Goal: Task Accomplishment & Management: Manage account settings

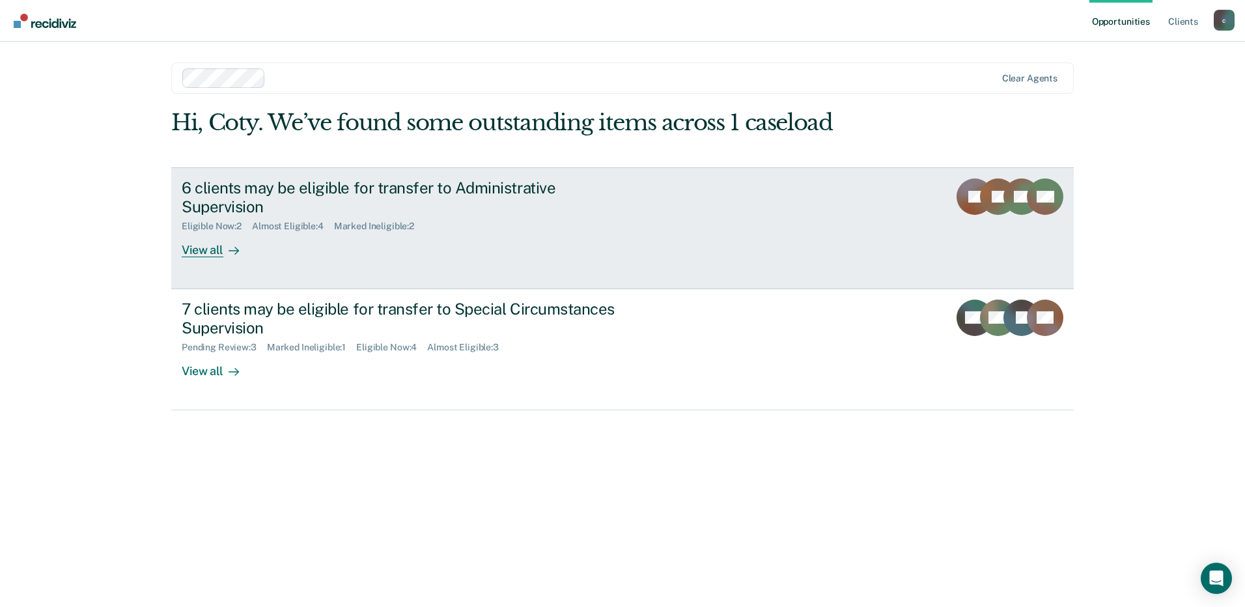
click at [454, 222] on div "6 clients may be eligible for transfer to Administrative Supervision Eligible N…" at bounding box center [426, 217] width 488 height 79
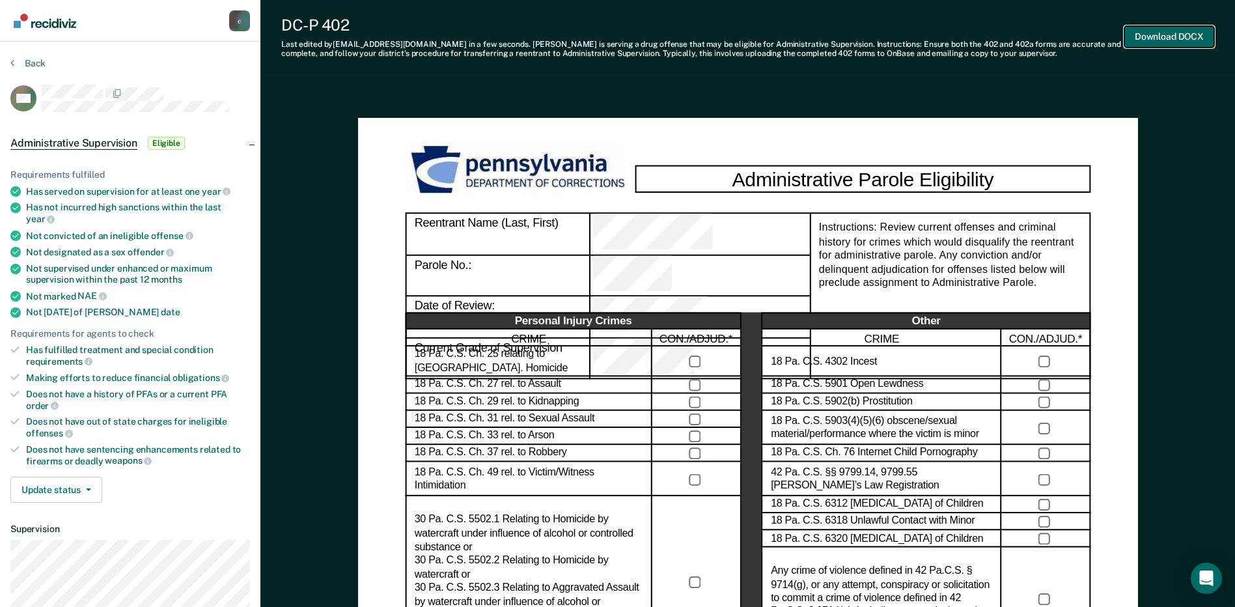
click at [1150, 38] on button "Download DOCX" at bounding box center [1169, 36] width 90 height 21
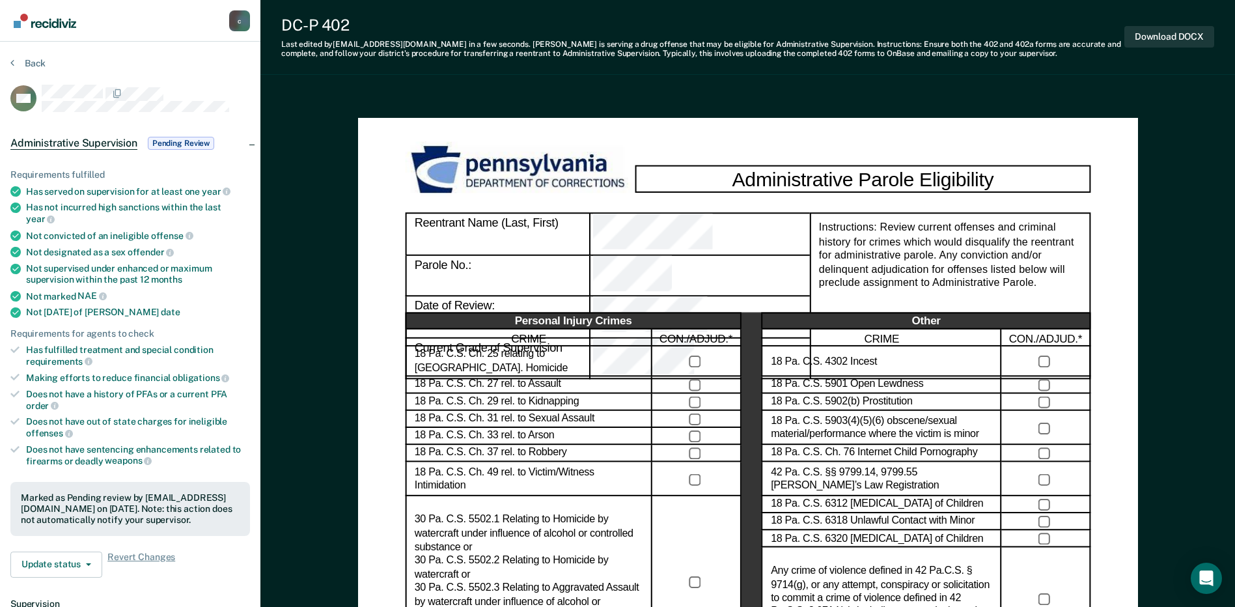
click at [240, 21] on div "c" at bounding box center [239, 20] width 21 height 21
click at [72, 34] on link "Go to Recidiviz Home" at bounding box center [44, 20] width 69 height 41
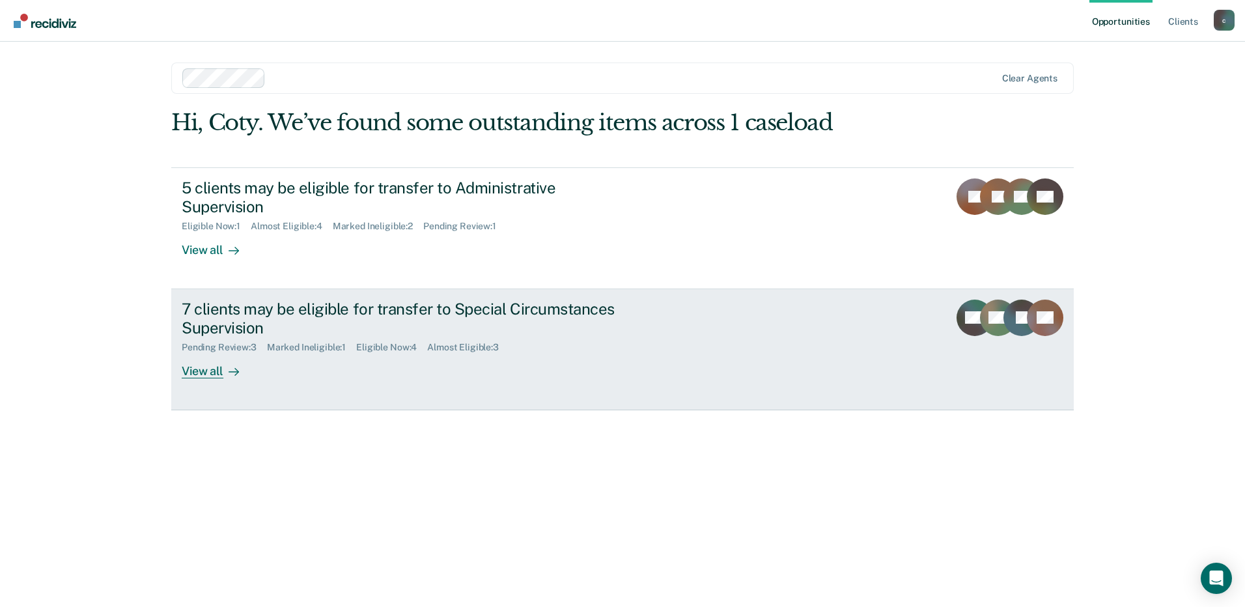
click at [215, 324] on div "7 clients may be eligible for transfer to Special Circumstances Supervision" at bounding box center [410, 318] width 457 height 38
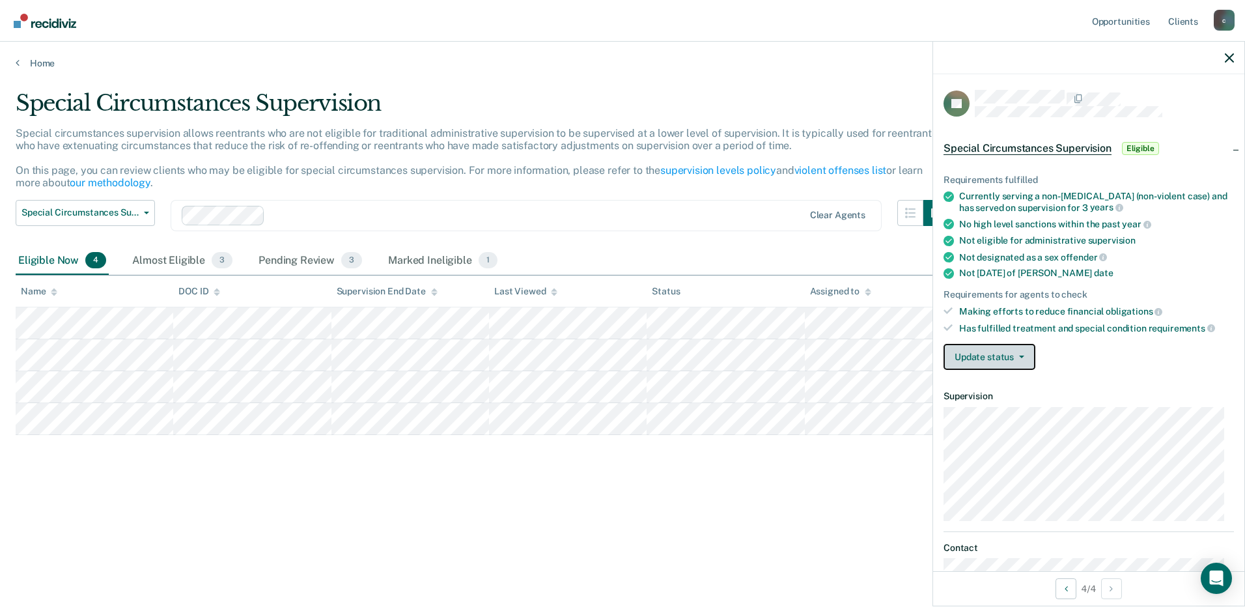
click at [1025, 356] on button "Update status" at bounding box center [989, 357] width 92 height 26
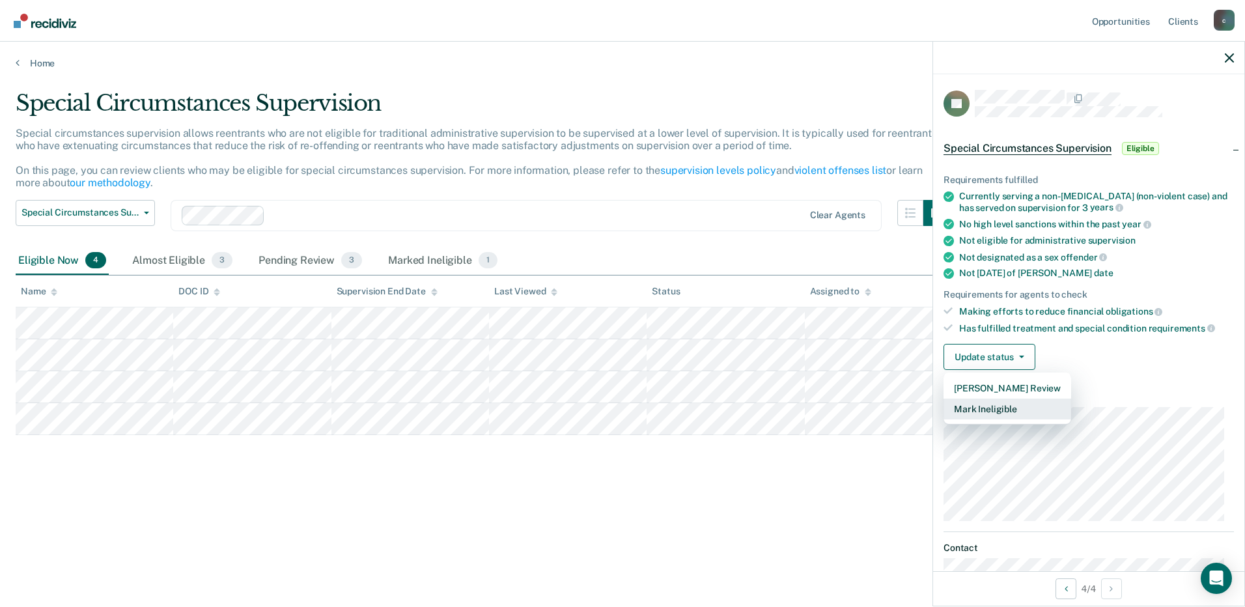
click at [999, 412] on button "Mark Ineligible" at bounding box center [1007, 408] width 128 height 21
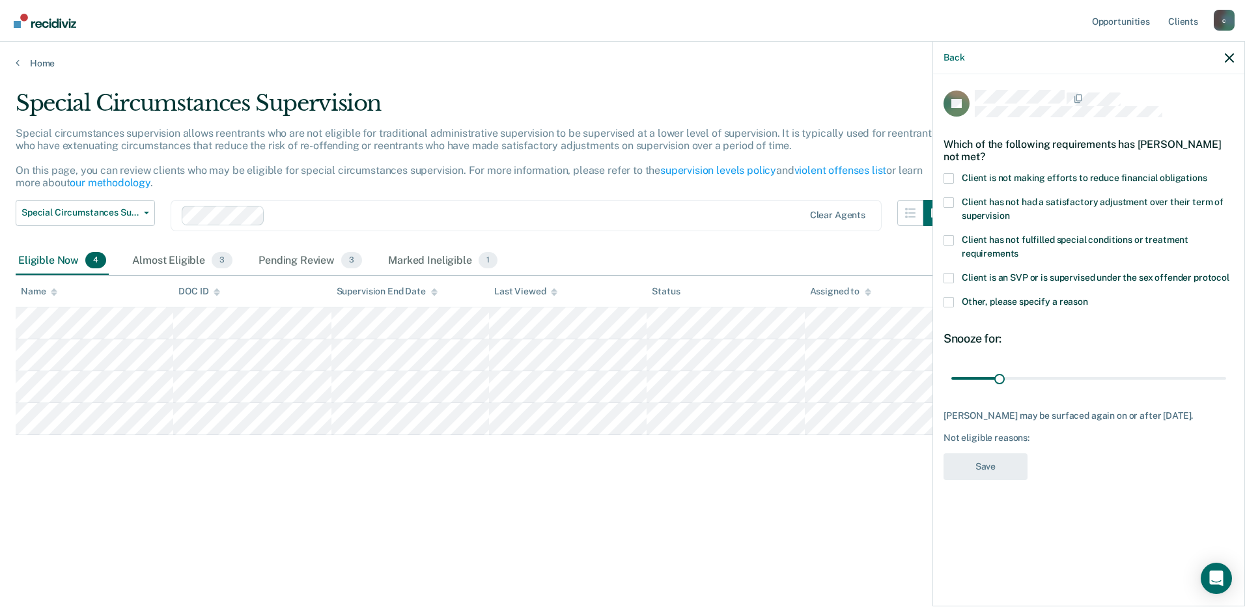
click at [944, 303] on span at bounding box center [948, 302] width 10 height 10
click at [1088, 297] on input "Other, please specify a reason" at bounding box center [1088, 297] width 0 height 0
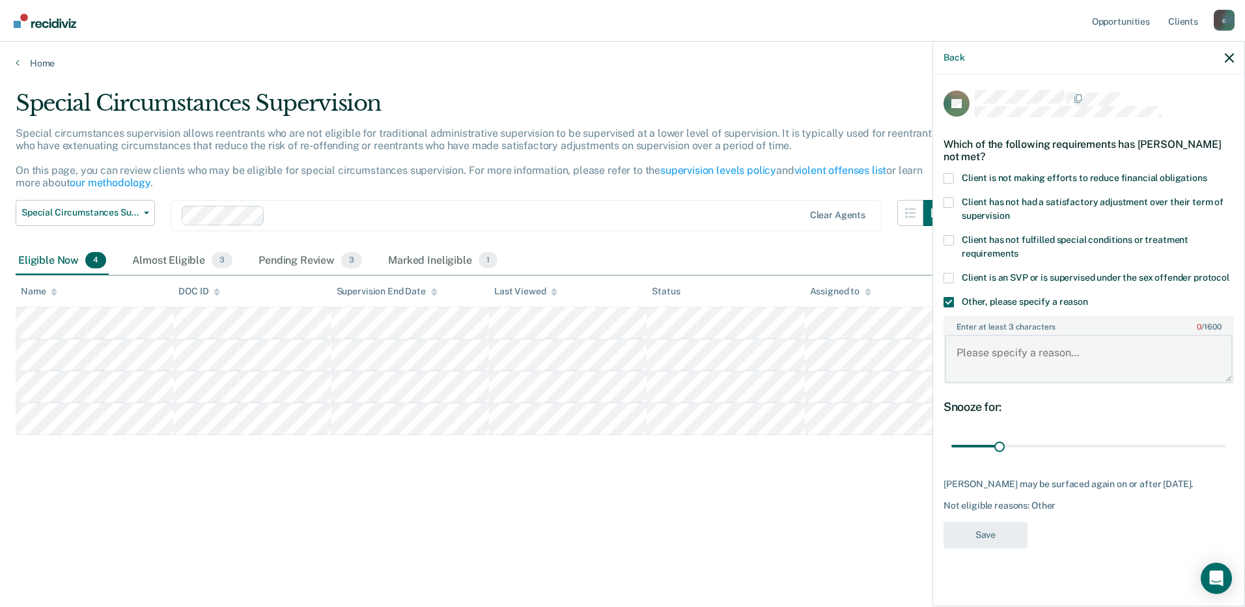
click at [1023, 357] on textarea "Enter at least 3 characters 0 / 1600" at bounding box center [1089, 359] width 288 height 48
type textarea "S"
click at [950, 303] on span at bounding box center [948, 302] width 10 height 10
click at [1088, 297] on input "Other, please specify a reason" at bounding box center [1088, 297] width 0 height 0
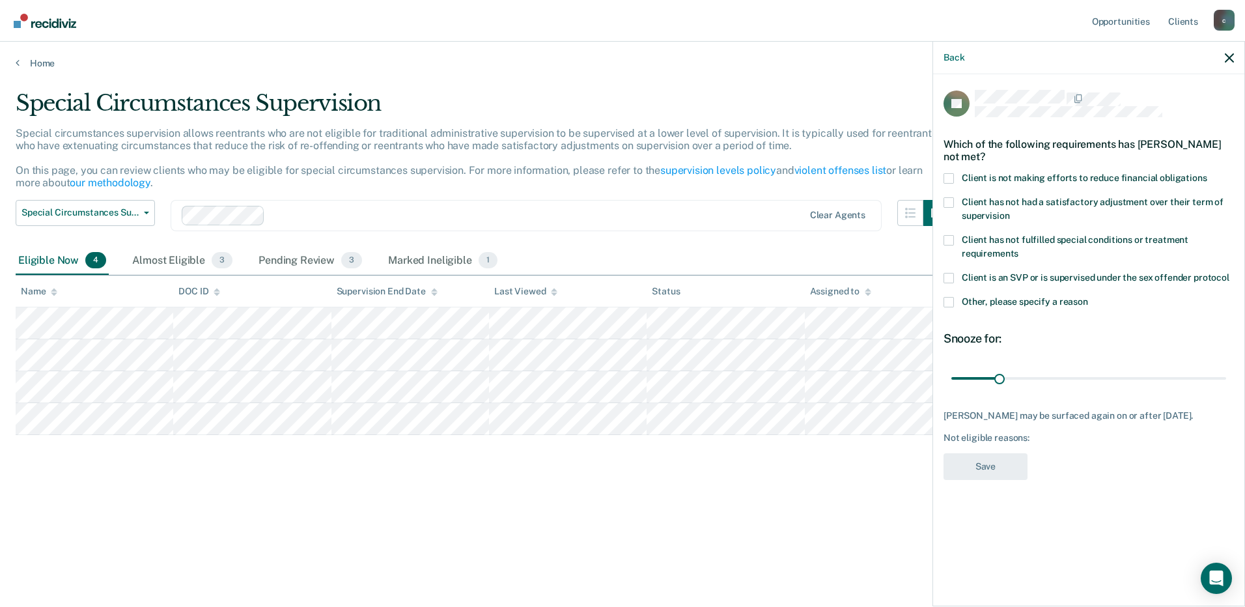
click at [949, 201] on span at bounding box center [948, 202] width 10 height 10
click at [1009, 211] on input "Client has not had a satisfactory adjustment over their term of supervision" at bounding box center [1009, 211] width 0 height 0
click at [984, 462] on button "Save" at bounding box center [985, 466] width 84 height 27
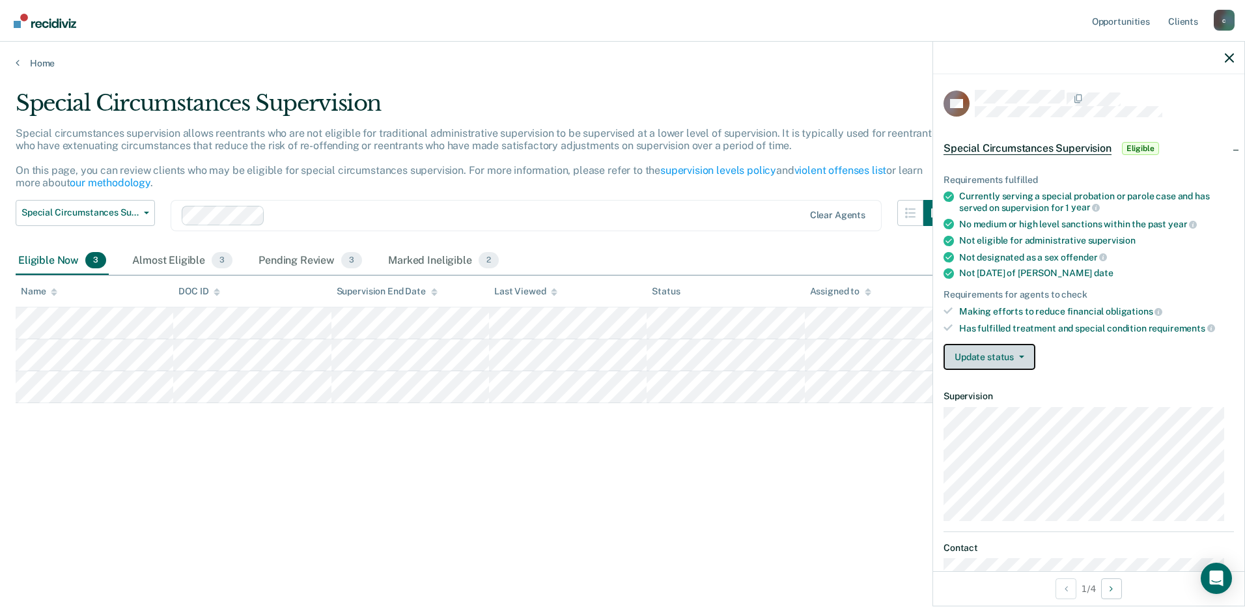
click at [1024, 358] on button "Update status" at bounding box center [989, 357] width 92 height 26
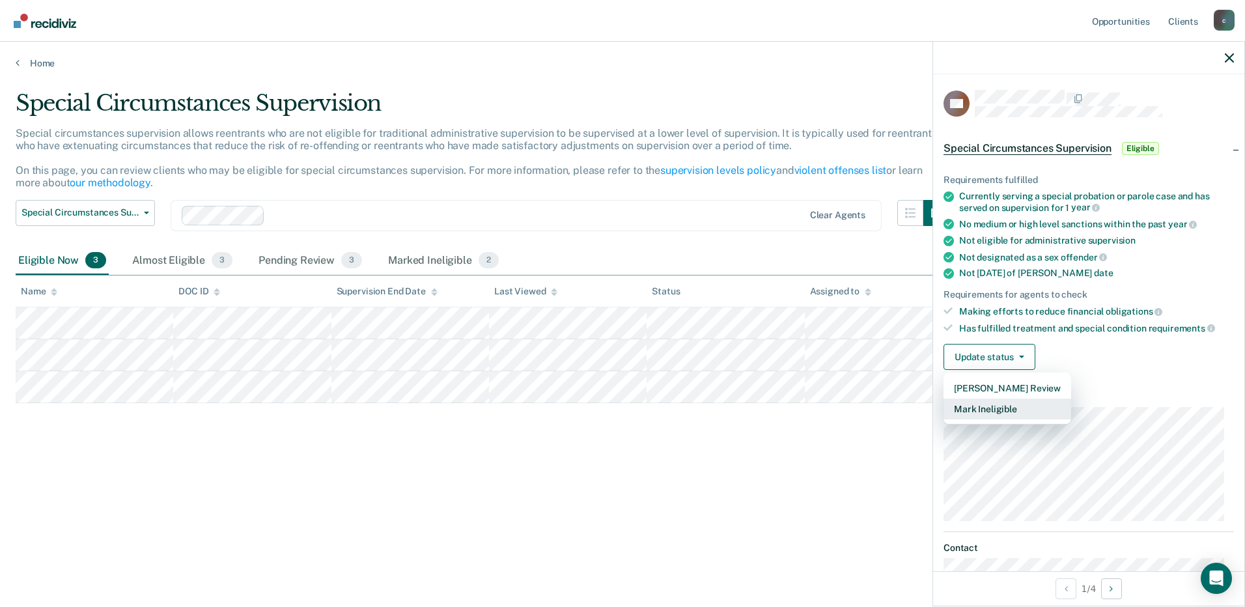
click at [1000, 412] on button "Mark Ineligible" at bounding box center [1007, 408] width 128 height 21
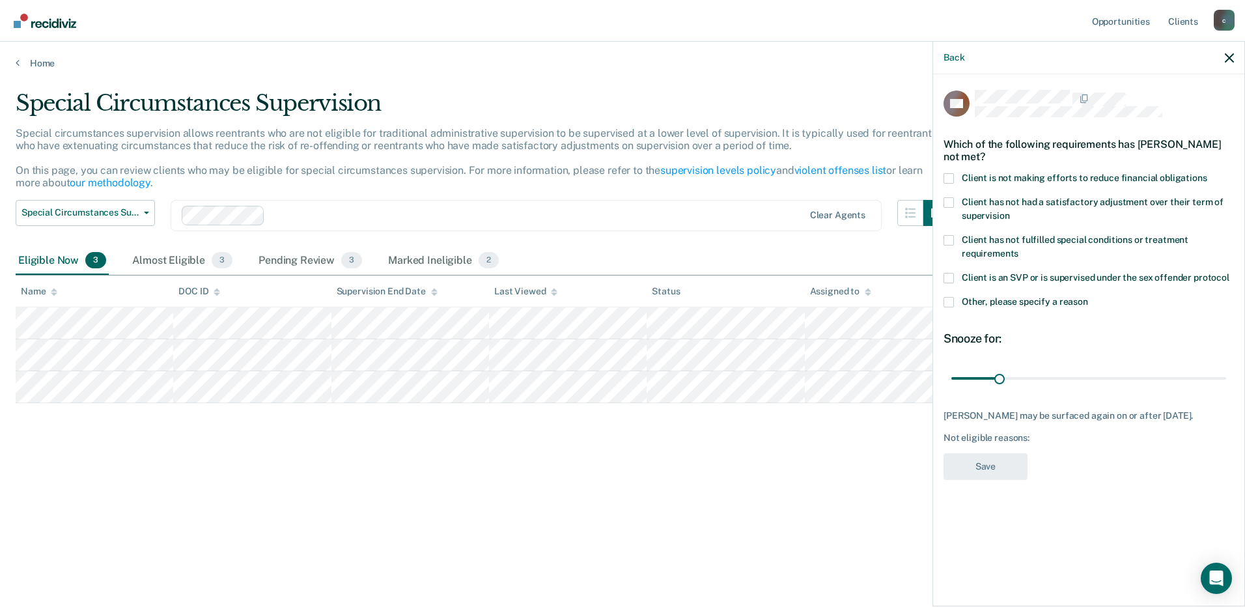
click at [949, 301] on span at bounding box center [948, 302] width 10 height 10
click at [1088, 297] on input "Other, please specify a reason" at bounding box center [1088, 297] width 0 height 0
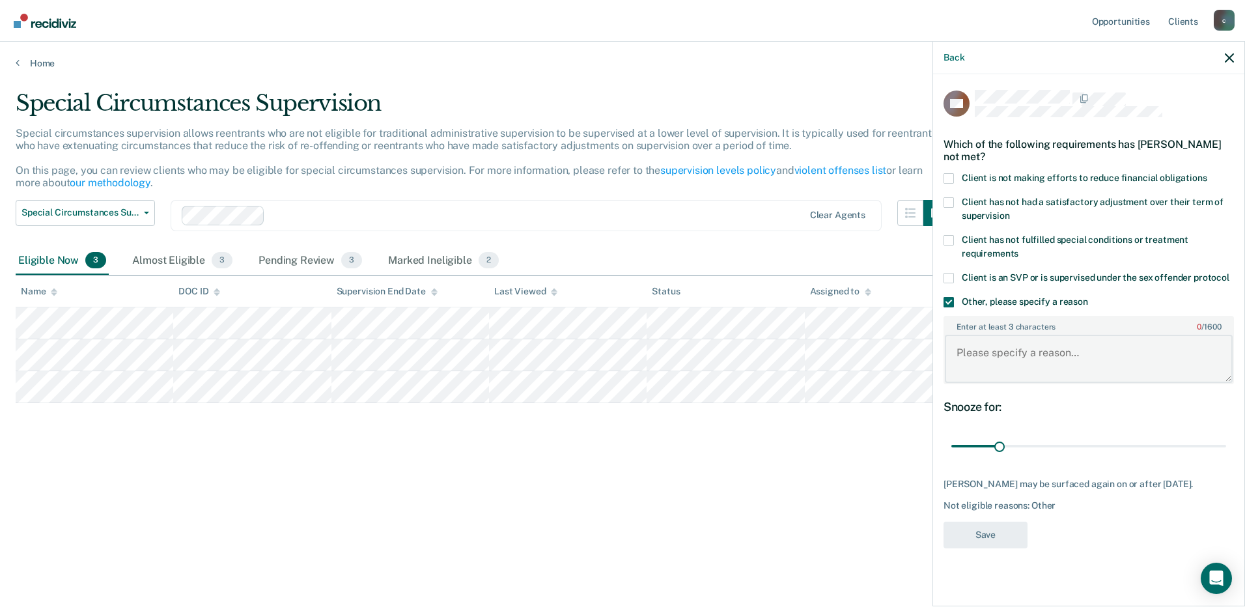
click at [1002, 357] on textarea "Enter at least 3 characters 0 / 1600" at bounding box center [1089, 359] width 288 height 48
click at [1229, 60] on icon "button" at bounding box center [1229, 57] width 9 height 9
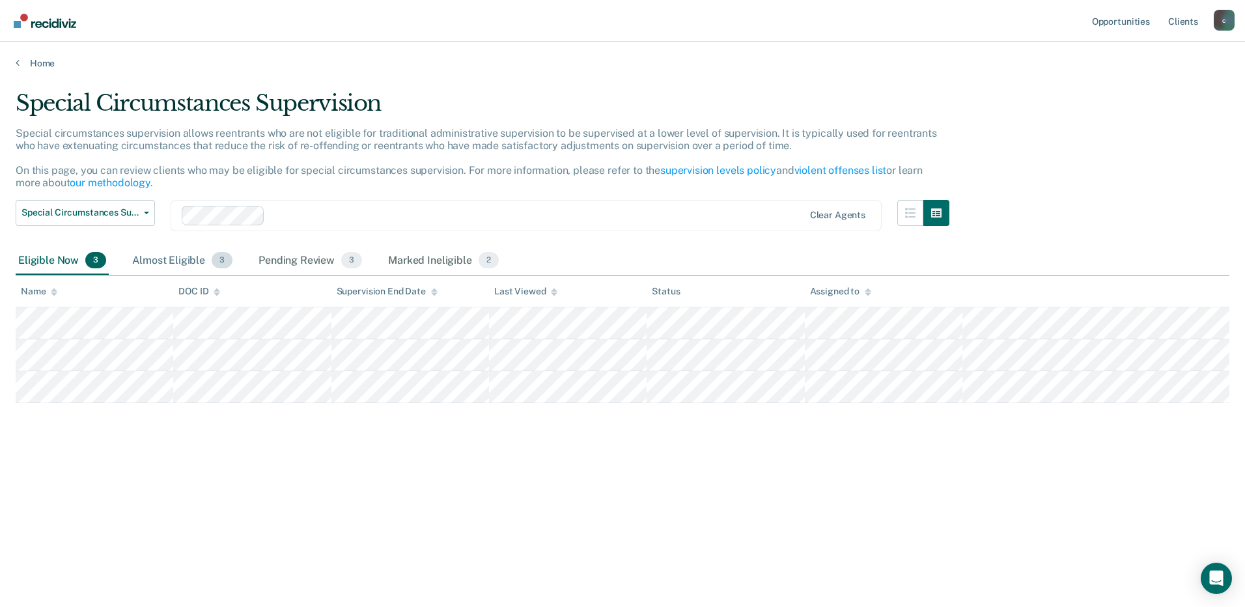
click at [178, 256] on div "Almost Eligible 3" at bounding box center [182, 261] width 105 height 29
click at [61, 265] on div "Eligible Now 3" at bounding box center [62, 261] width 93 height 29
click at [32, 61] on link "Home" at bounding box center [623, 63] width 1214 height 12
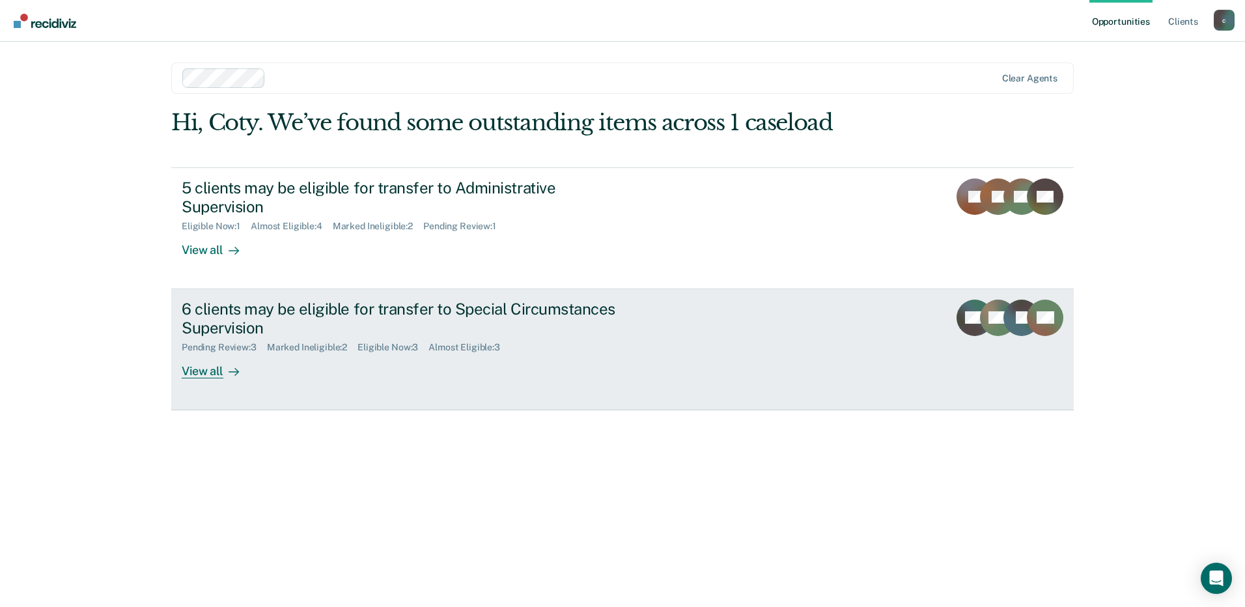
click at [220, 329] on div "6 clients may be eligible for transfer to Special Circumstances Supervision" at bounding box center [410, 318] width 457 height 38
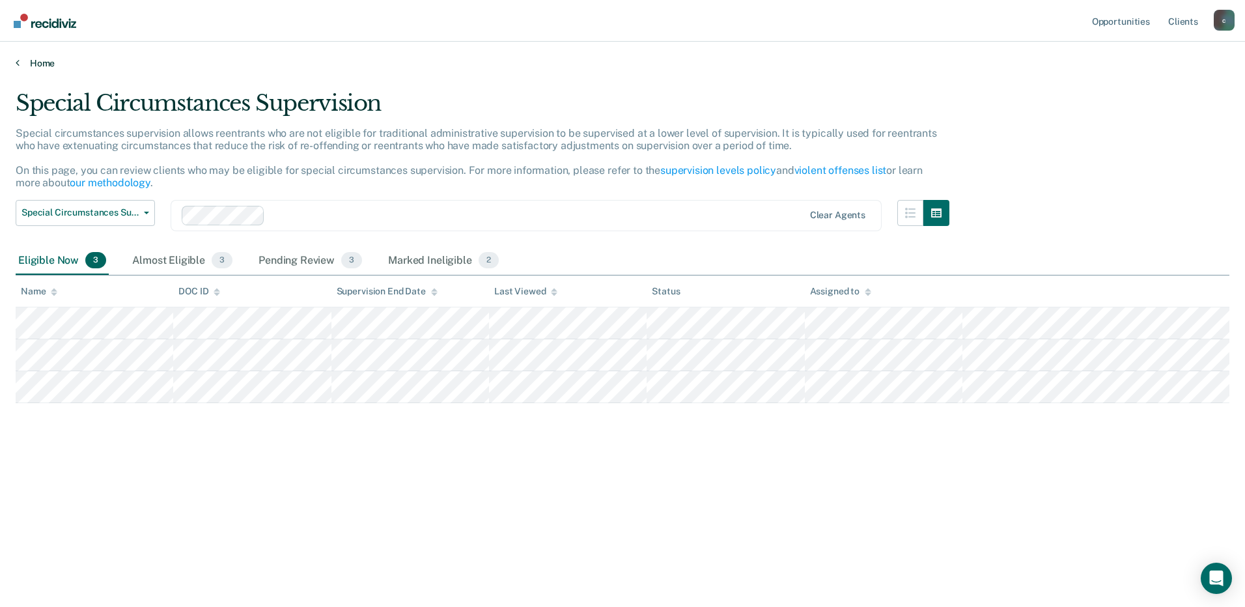
click at [19, 62] on icon at bounding box center [18, 62] width 4 height 10
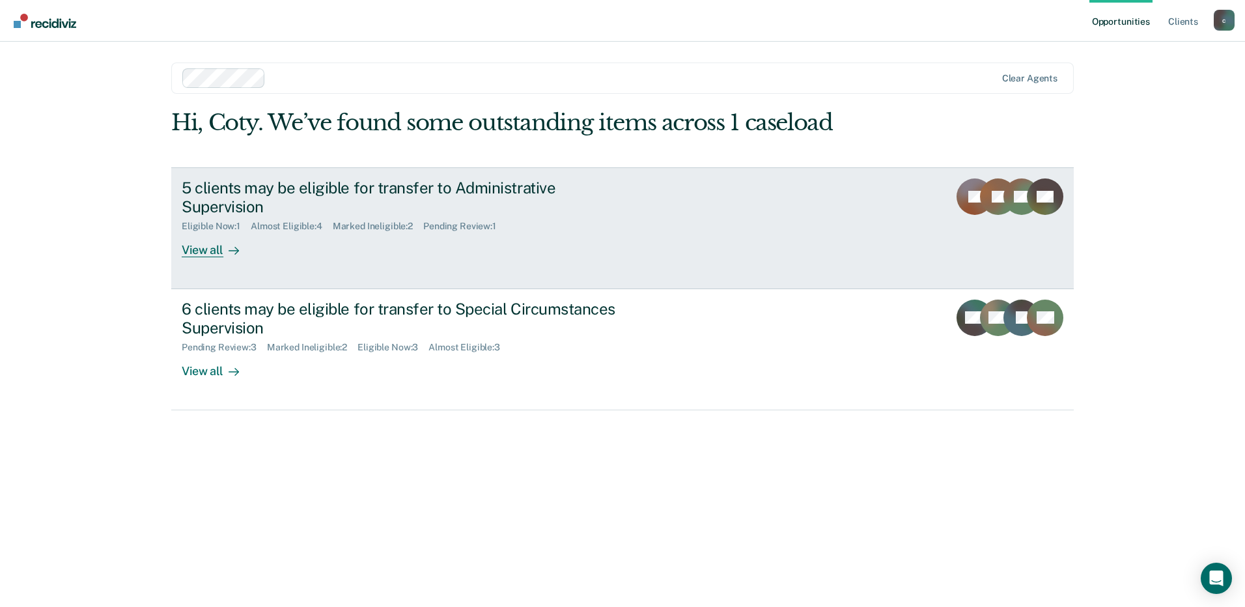
click at [217, 202] on div "5 clients may be eligible for transfer to Administrative Supervision" at bounding box center [410, 197] width 457 height 38
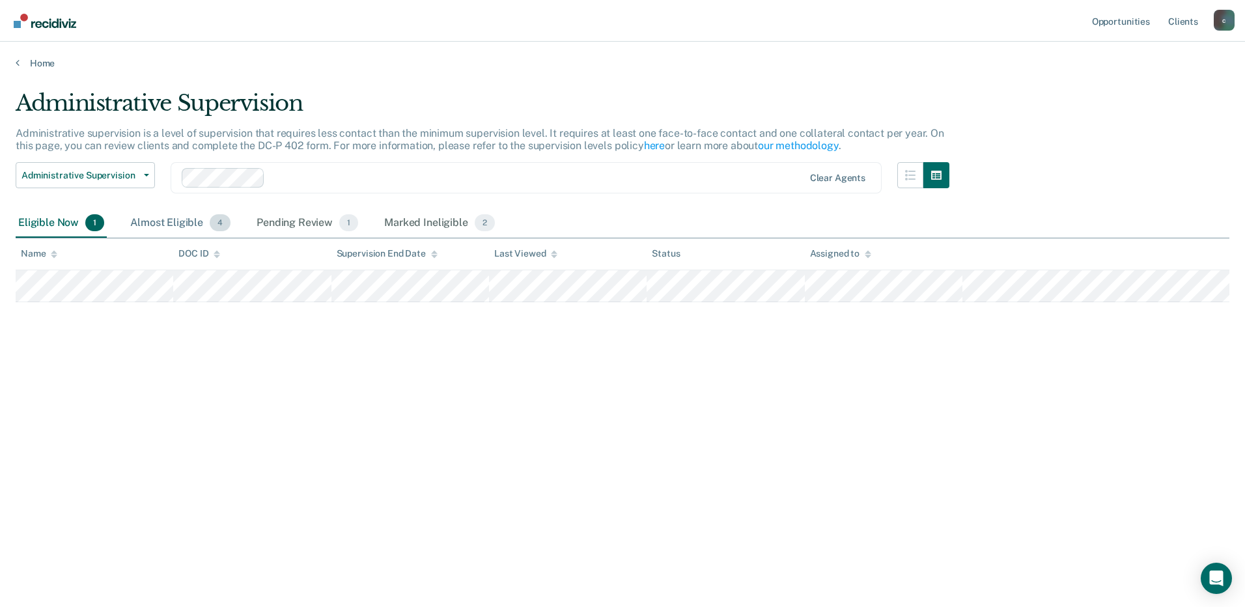
click at [163, 223] on div "Almost Eligible 4" at bounding box center [180, 223] width 105 height 29
